Goal: Find specific fact: Find specific fact

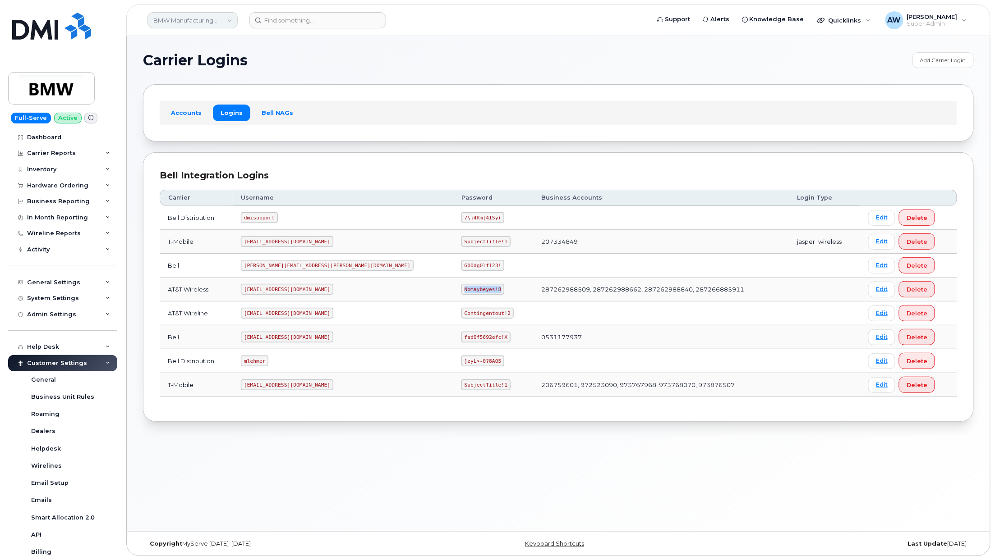
scroll to position [138, 0]
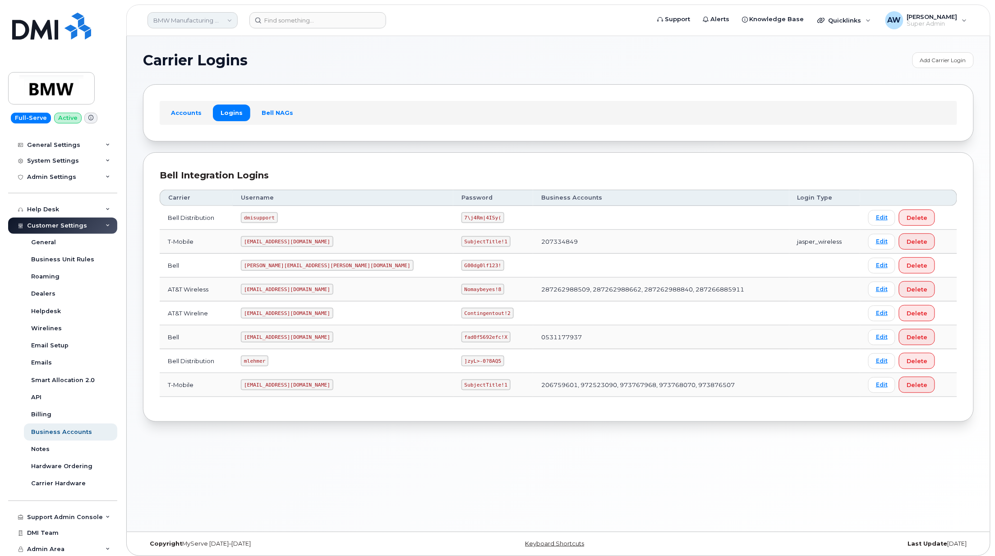
drag, startPoint x: 210, startPoint y: 24, endPoint x: 205, endPoint y: 16, distance: 9.1
click at [210, 24] on link "BMW Manufacturing Co LLC" at bounding box center [192, 20] width 90 height 16
type input "abm"
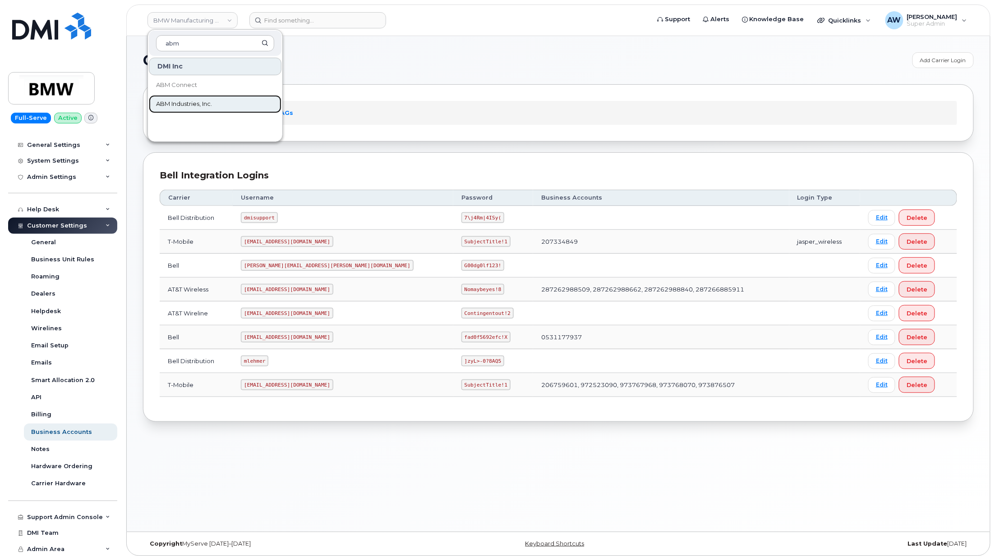
click at [213, 111] on link "ABM Industries, Inc." at bounding box center [215, 104] width 133 height 18
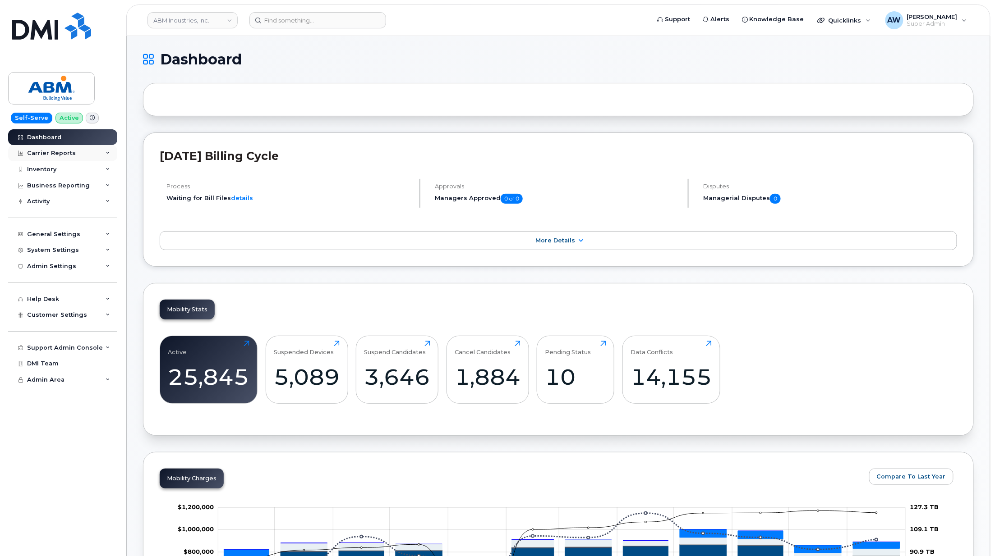
click at [85, 154] on div "Carrier Reports" at bounding box center [62, 153] width 109 height 16
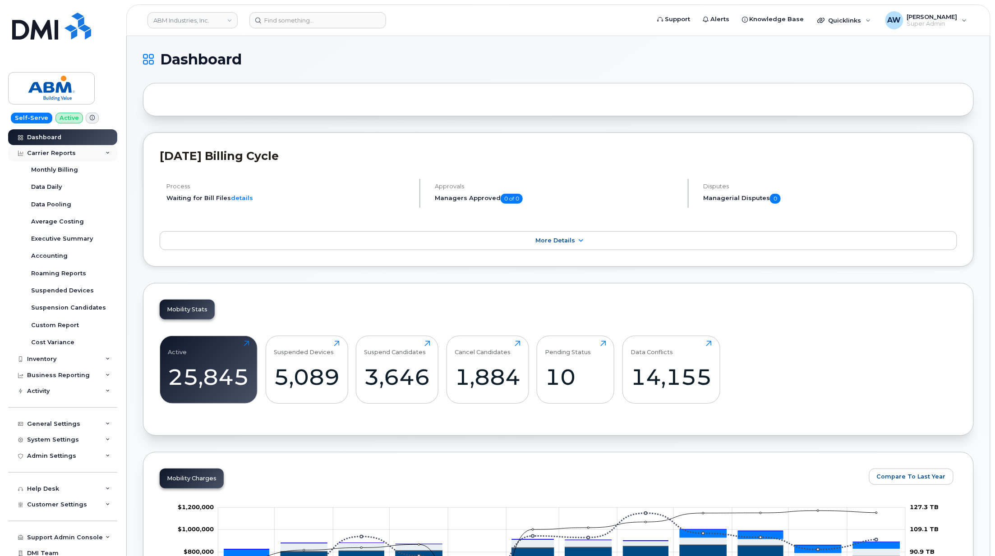
click at [85, 154] on div "Carrier Reports" at bounding box center [62, 153] width 109 height 16
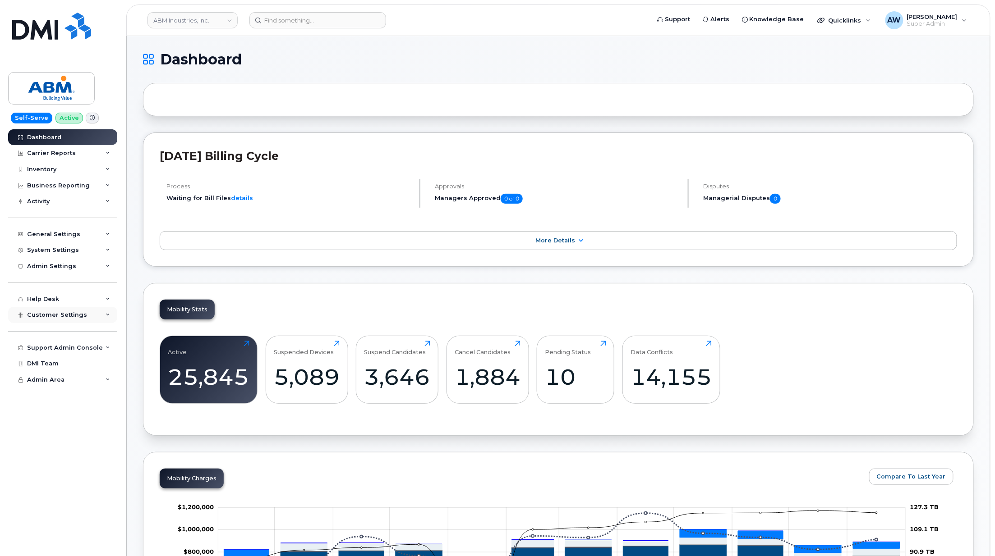
click at [100, 320] on div "Customer Settings" at bounding box center [62, 315] width 109 height 16
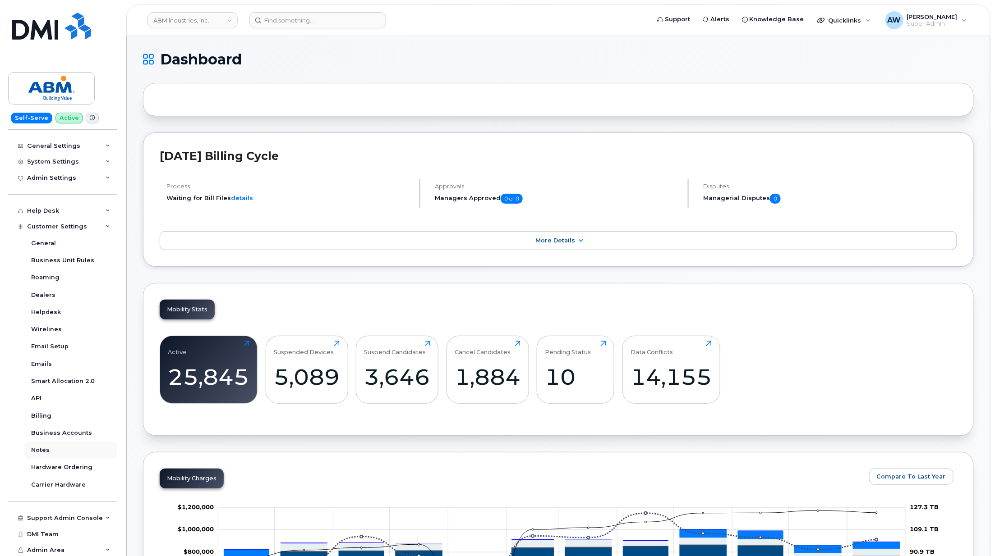
scroll to position [89, 0]
click at [86, 426] on link "Business Accounts" at bounding box center [70, 432] width 93 height 17
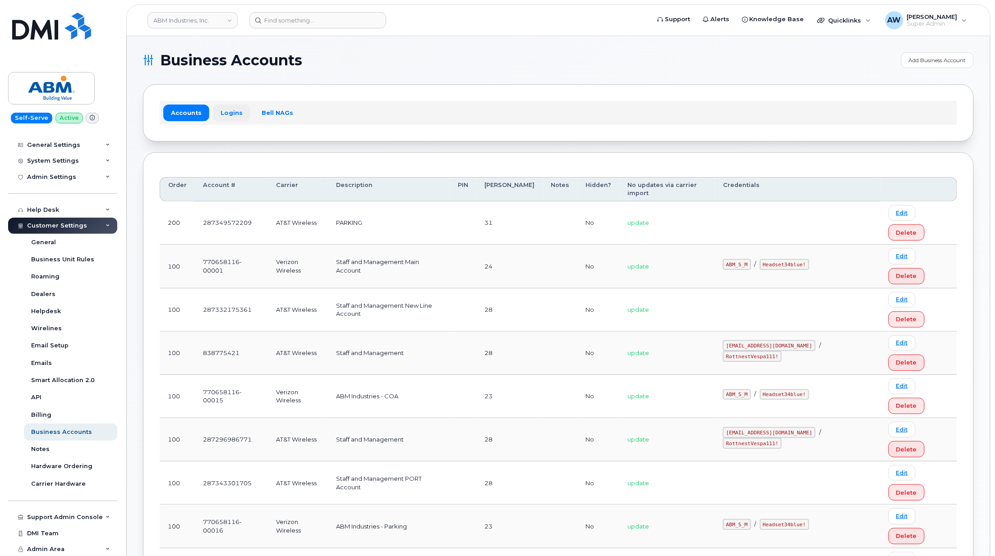
click at [225, 107] on link "Logins" at bounding box center [231, 113] width 37 height 16
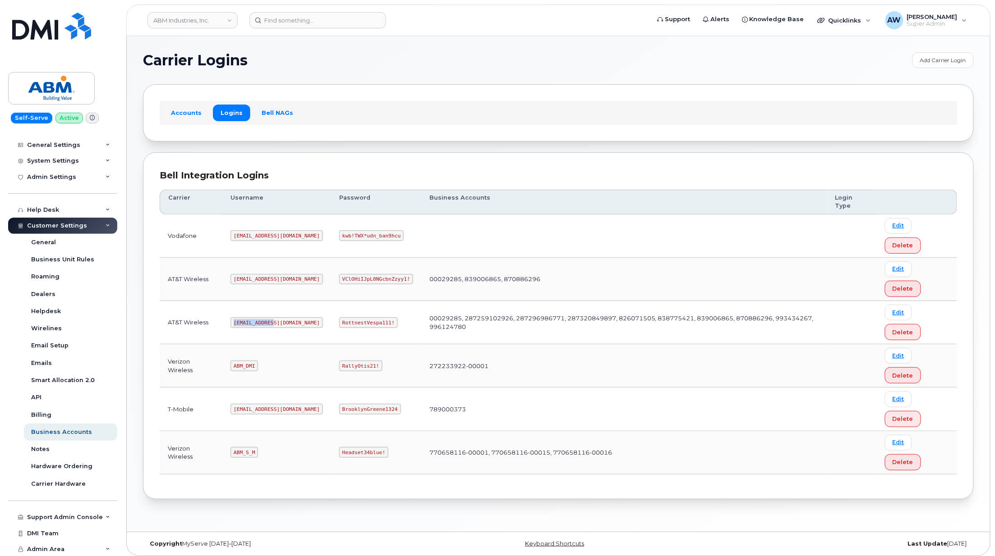
drag, startPoint x: 235, startPoint y: 323, endPoint x: 283, endPoint y: 325, distance: 47.8
click at [283, 325] on td "[EMAIL_ADDRESS][DOMAIN_NAME]" at bounding box center [276, 322] width 109 height 43
copy code "[EMAIL_ADDRESS][DOMAIN_NAME]"
drag, startPoint x: 311, startPoint y: 325, endPoint x: 368, endPoint y: 327, distance: 57.3
click at [368, 327] on td "RottnestVespa111!" at bounding box center [376, 322] width 90 height 43
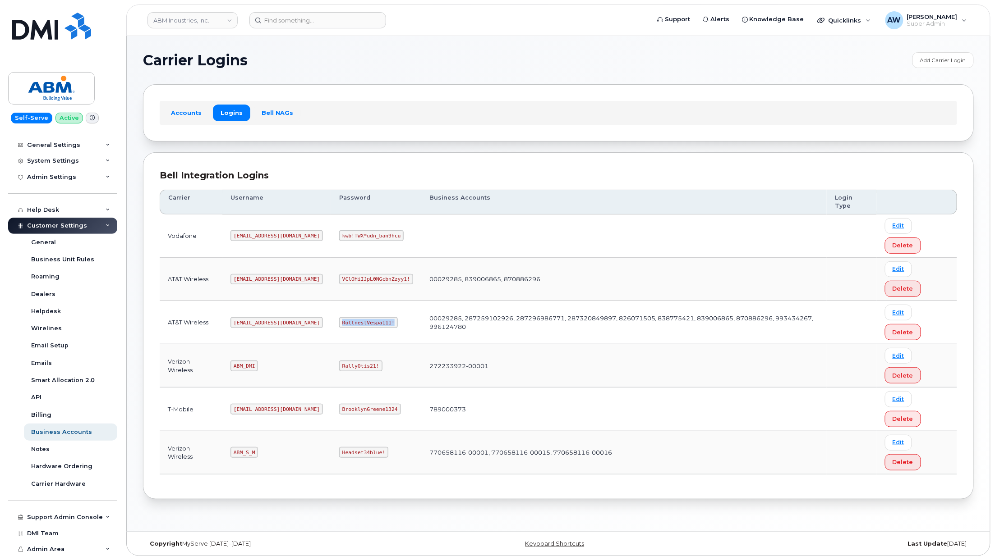
copy code "RottnestVespa111!"
